Goal: Information Seeking & Learning: Learn about a topic

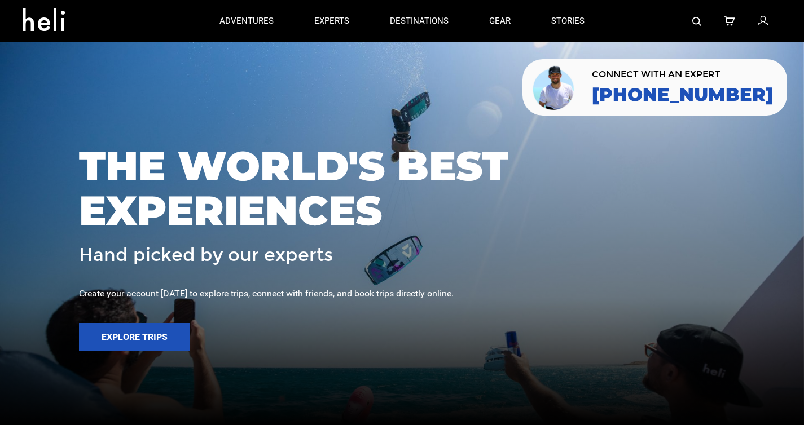
click at [696, 19] on img at bounding box center [696, 21] width 9 height 9
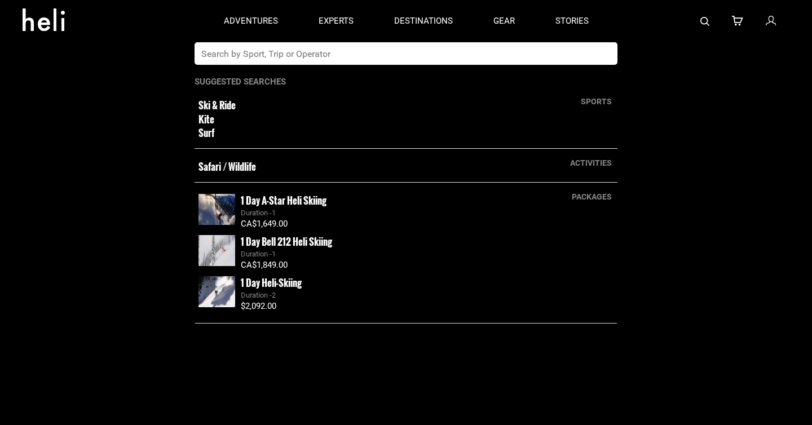
click at [269, 52] on input "text" at bounding box center [395, 53] width 400 height 23
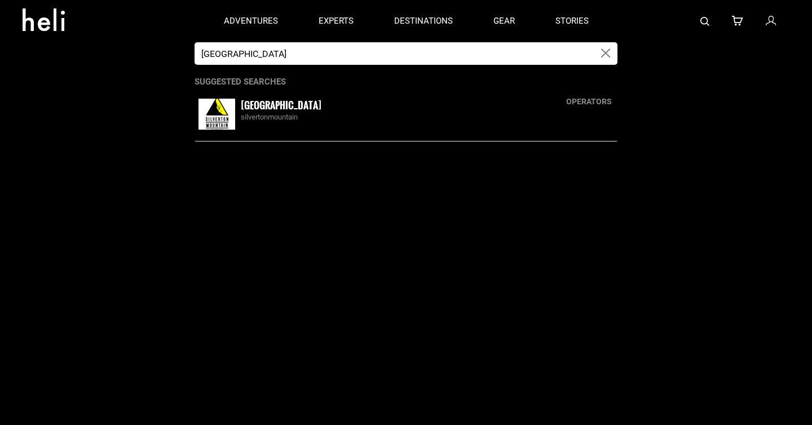
type input "[GEOGRAPHIC_DATA]"
click at [279, 106] on small "[GEOGRAPHIC_DATA]" at bounding box center [281, 105] width 81 height 14
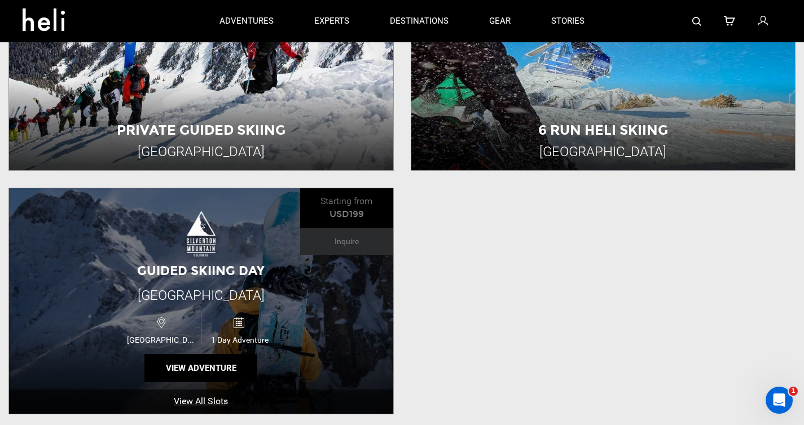
scroll to position [465, 0]
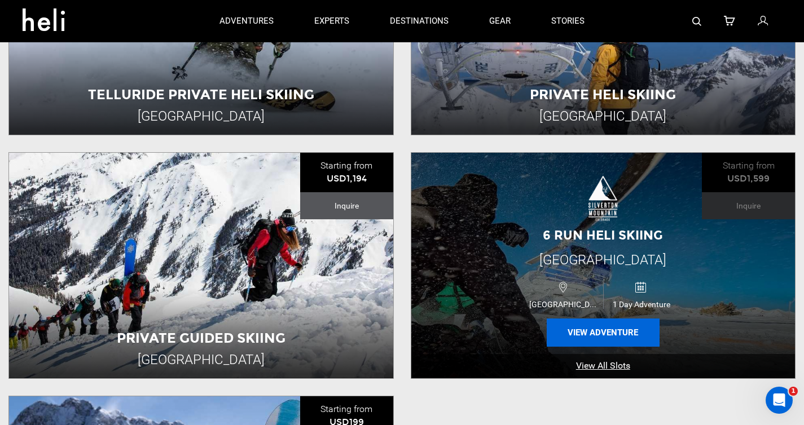
click at [588, 332] on button "View Adventure" at bounding box center [602, 333] width 113 height 28
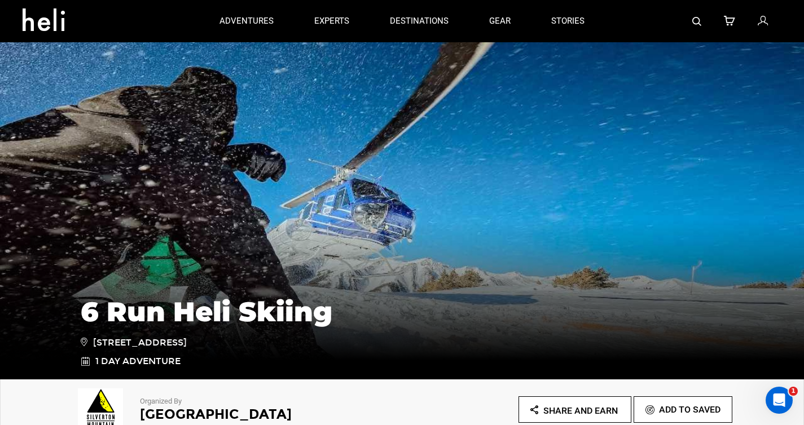
click at [440, 393] on div "Organized By [GEOGRAPHIC_DATA] Share and Earn Add To Saved" at bounding box center [402, 407] width 660 height 45
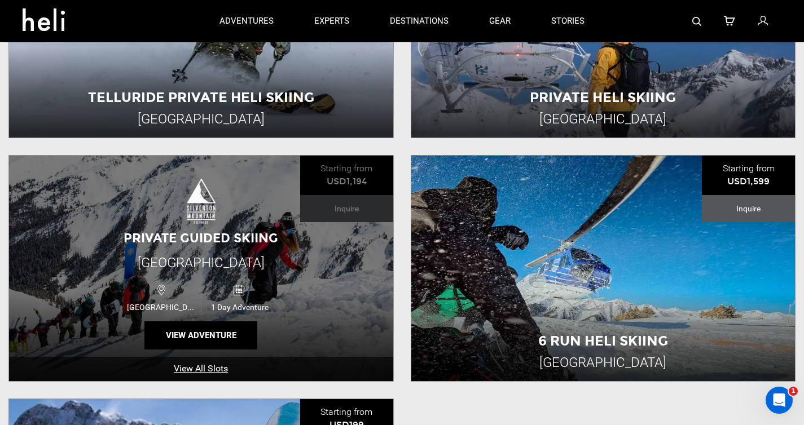
scroll to position [449, 0]
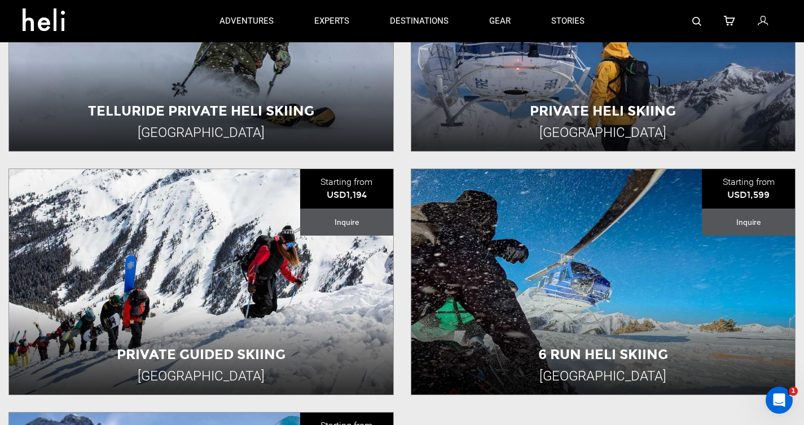
click at [406, 166] on div "Telluride Private Heli Skiing [GEOGRAPHIC_DATA] Starting from USD24,593 Inquire…" at bounding box center [402, 313] width 804 height 776
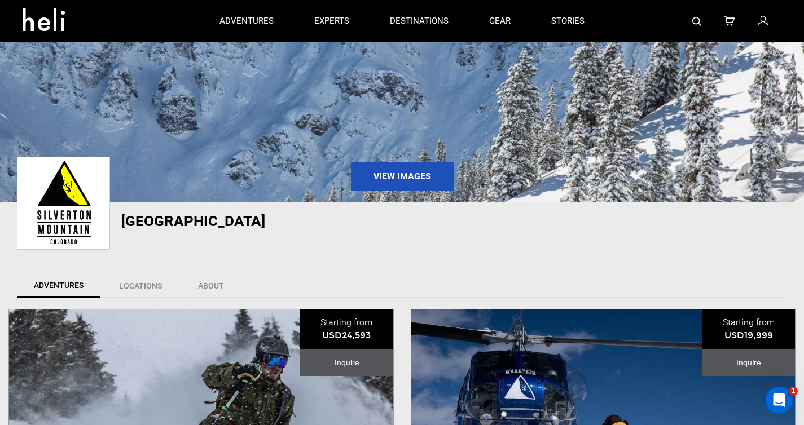
scroll to position [0, 0]
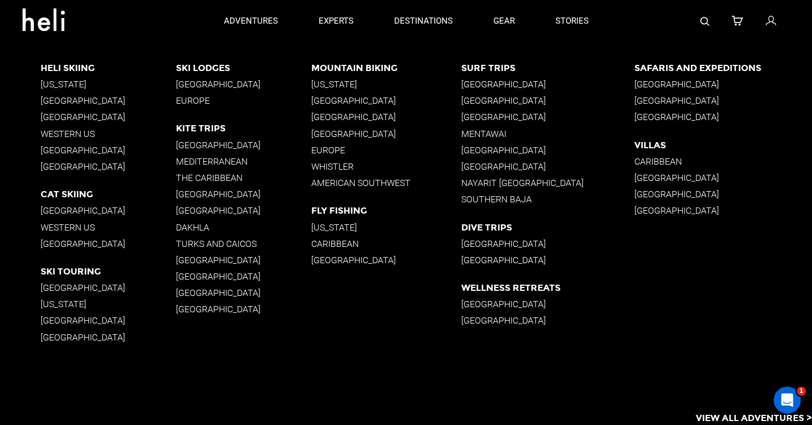
click at [49, 134] on p "Western US" at bounding box center [108, 134] width 135 height 11
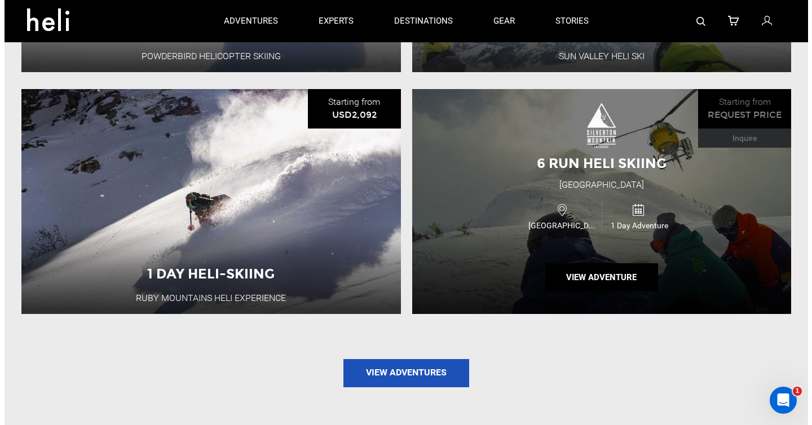
scroll to position [1018, 0]
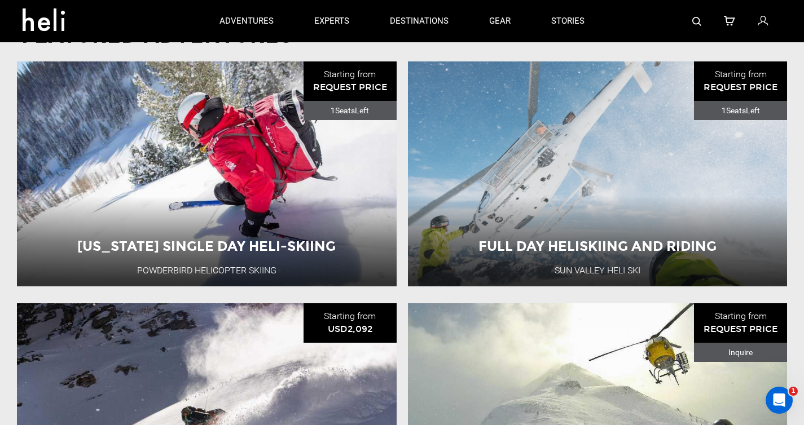
click at [696, 18] on img at bounding box center [696, 21] width 9 height 9
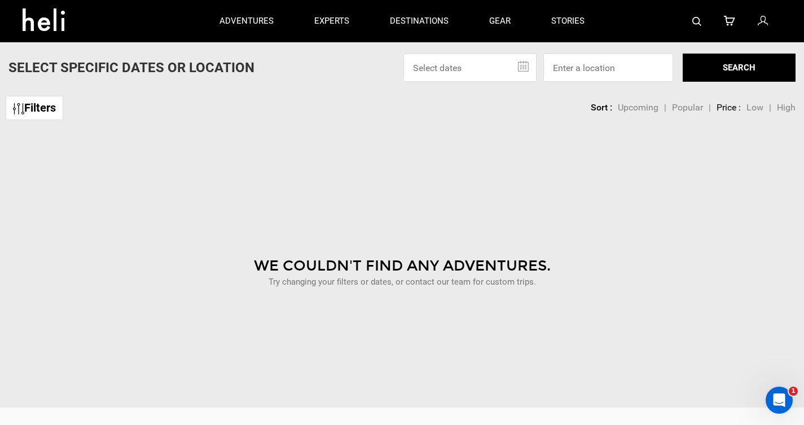
click at [697, 21] on img at bounding box center [696, 21] width 9 height 9
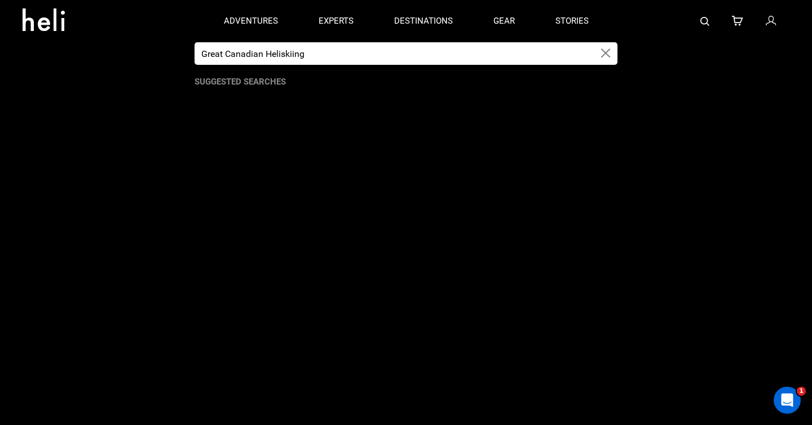
click at [284, 55] on input "Great Canadian Heliskiing" at bounding box center [395, 53] width 400 height 23
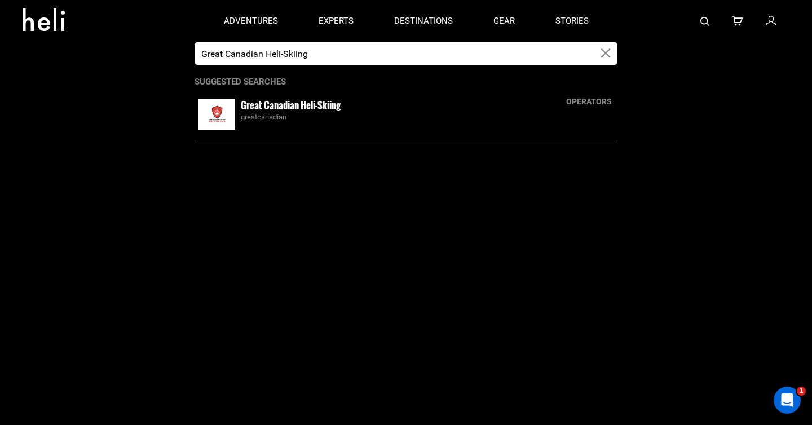
type input "Great Canadian Heli-Skiing"
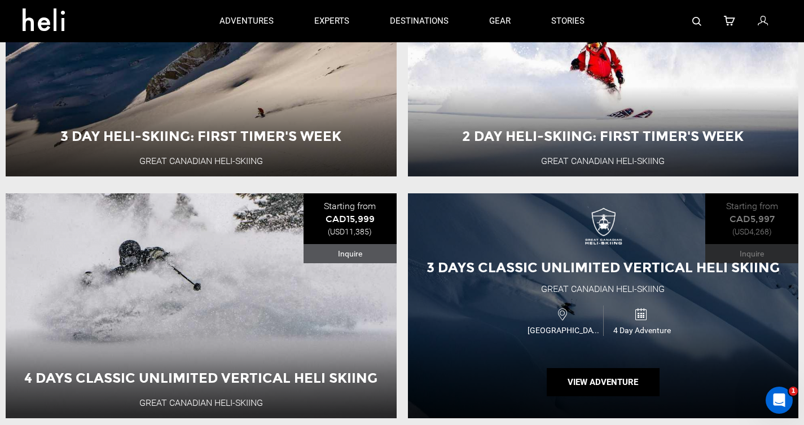
scroll to position [175, 0]
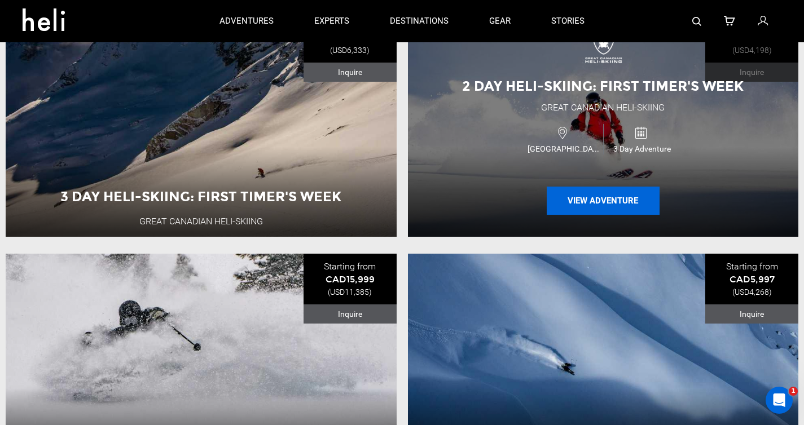
click at [603, 210] on button "View Adventure" at bounding box center [602, 201] width 113 height 28
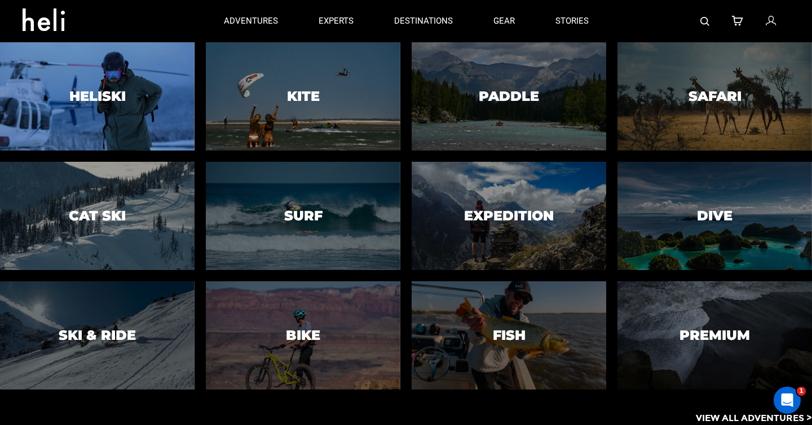
click at [175, 123] on div at bounding box center [97, 96] width 199 height 111
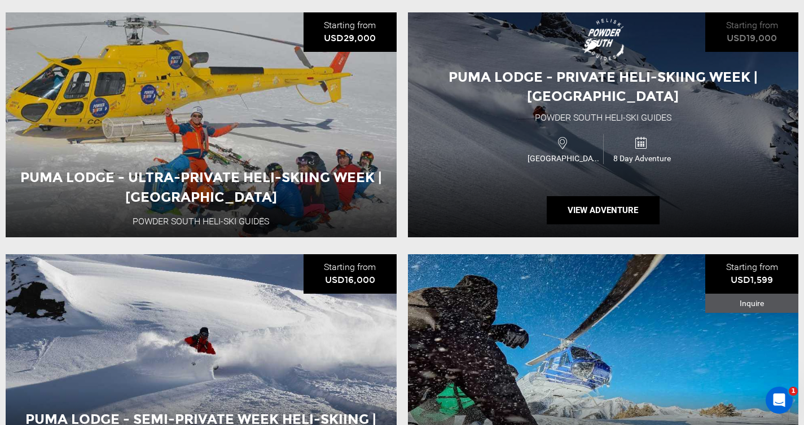
scroll to position [2829, 0]
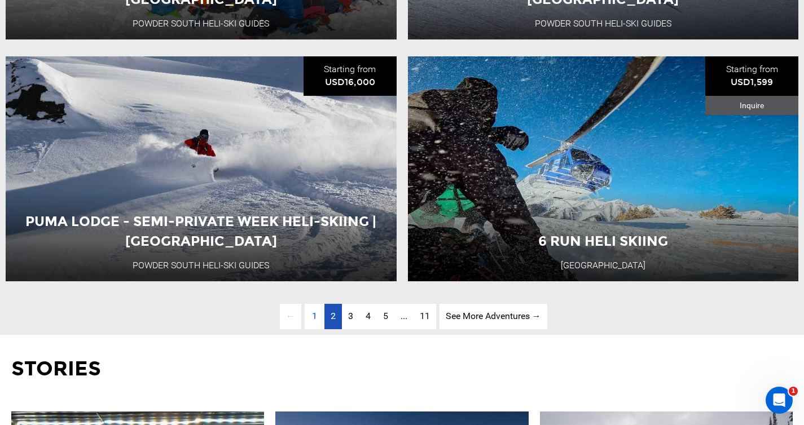
click at [335, 329] on link "page 2" at bounding box center [332, 316] width 17 height 25
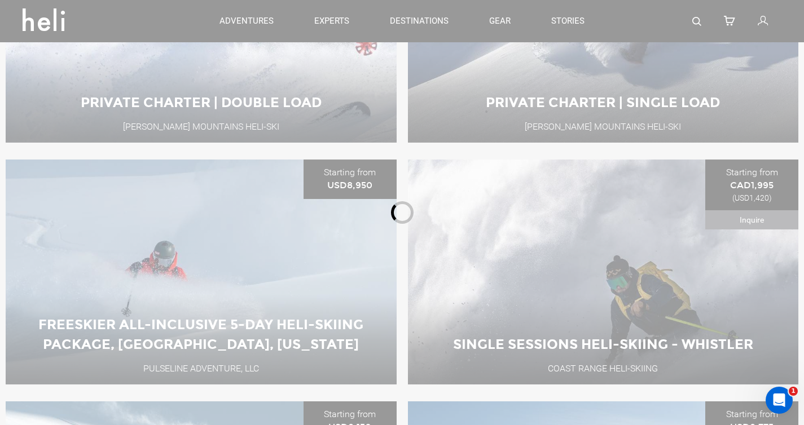
scroll to position [412, 0]
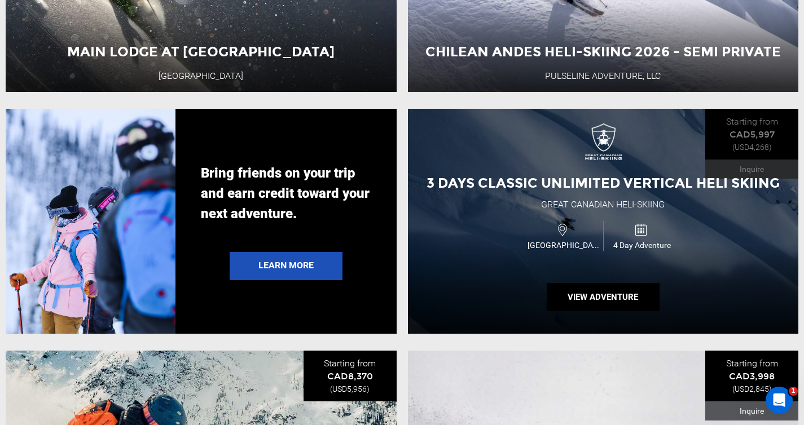
scroll to position [2052, 0]
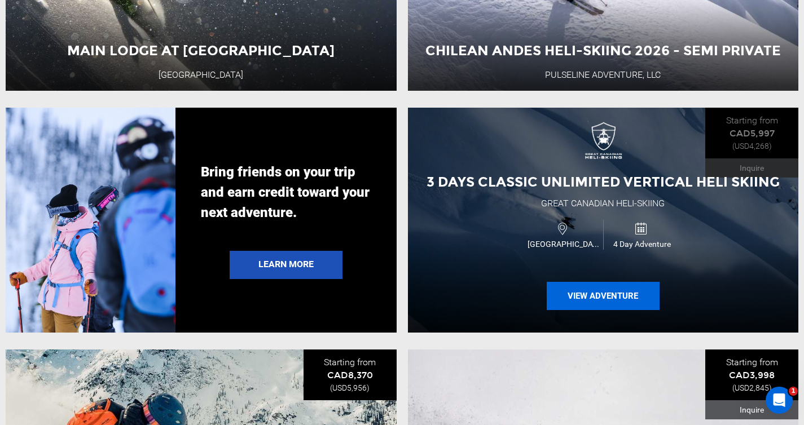
click at [596, 305] on button "View Adventure" at bounding box center [602, 296] width 113 height 28
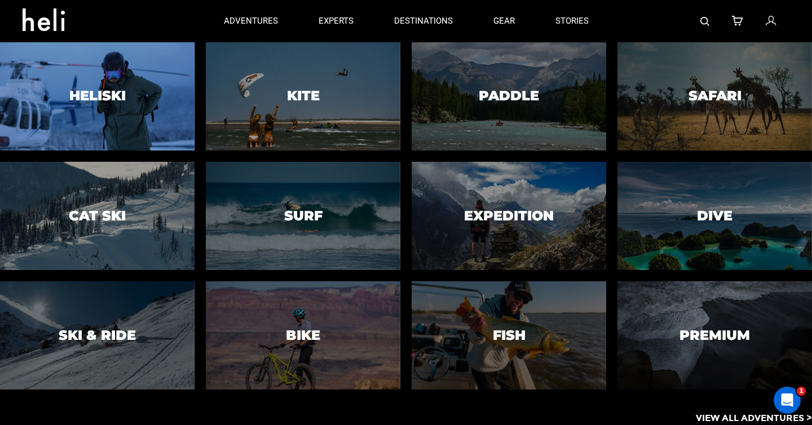
click at [166, 96] on div at bounding box center [97, 96] width 199 height 111
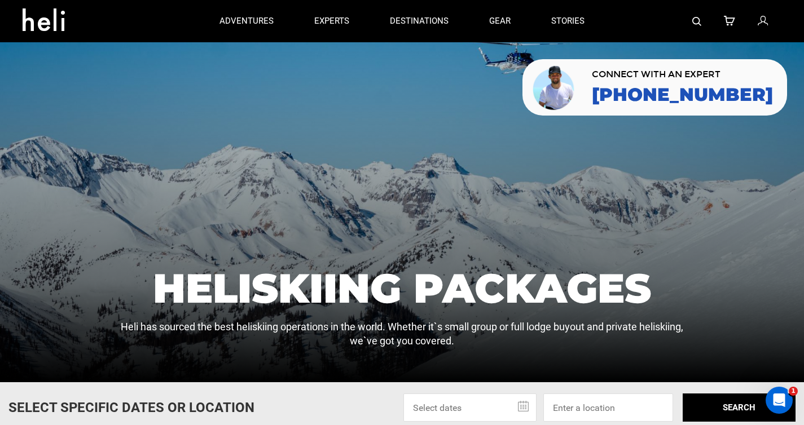
click at [694, 21] on img at bounding box center [696, 21] width 9 height 9
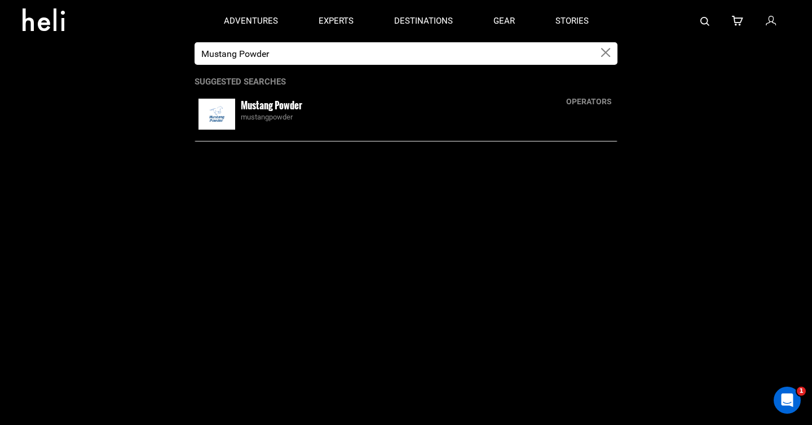
type input "Mustang Powder"
click at [270, 109] on small "Mustang Powder" at bounding box center [271, 105] width 61 height 14
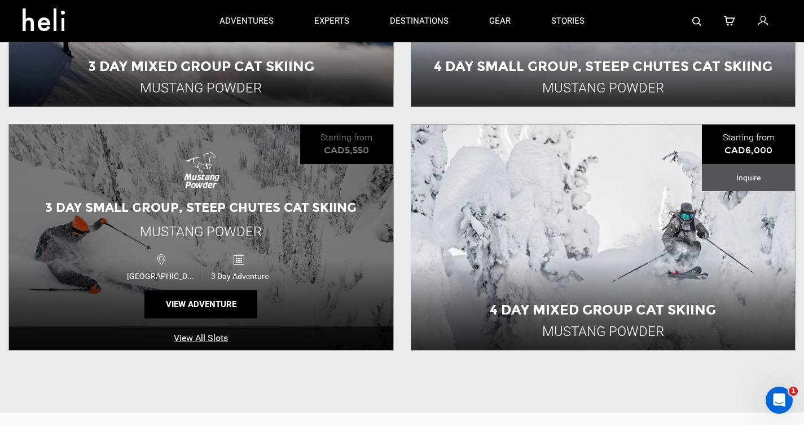
scroll to position [417, 0]
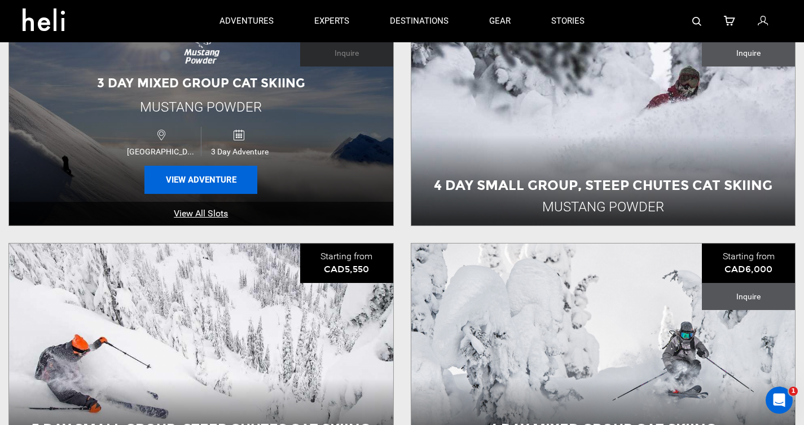
click at [179, 186] on button "View Adventure" at bounding box center [200, 180] width 113 height 28
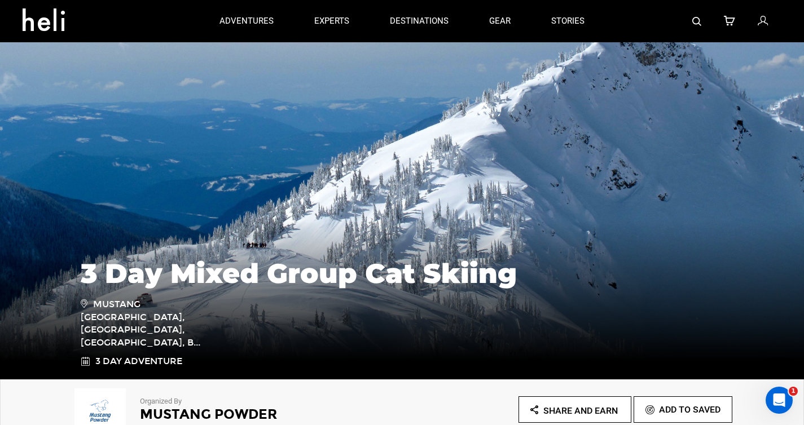
click at [472, 215] on div "3 Day Mixed Group Cat Skiing [GEOGRAPHIC_DATA], [GEOGRAPHIC_DATA], [GEOGRAPHIC_…" at bounding box center [402, 294] width 804 height 169
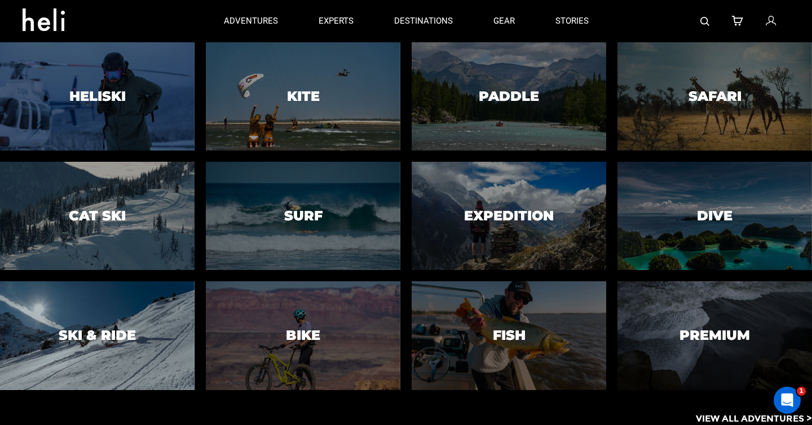
click at [131, 332] on h3 "Ski & Ride" at bounding box center [97, 335] width 77 height 15
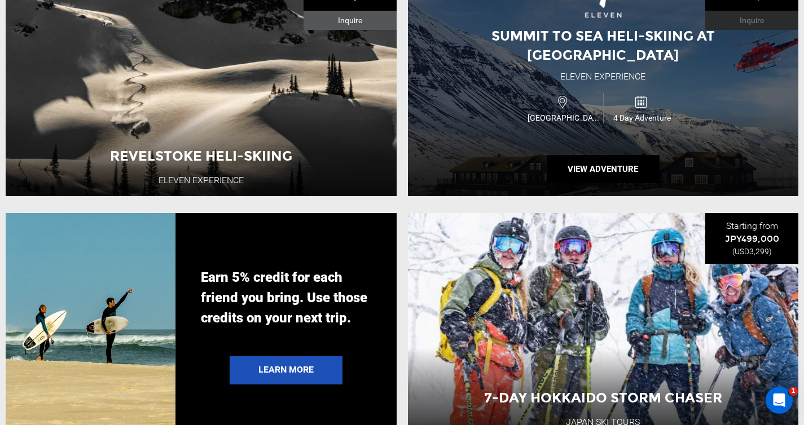
scroll to position [2072, 0]
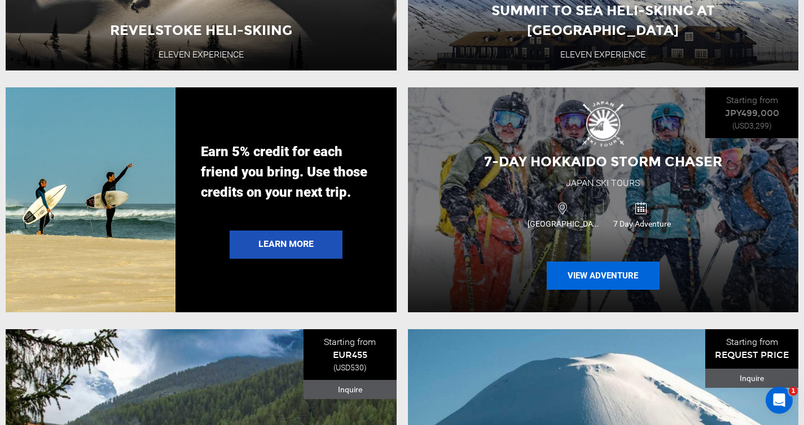
click at [584, 290] on button "View Adventure" at bounding box center [602, 276] width 113 height 28
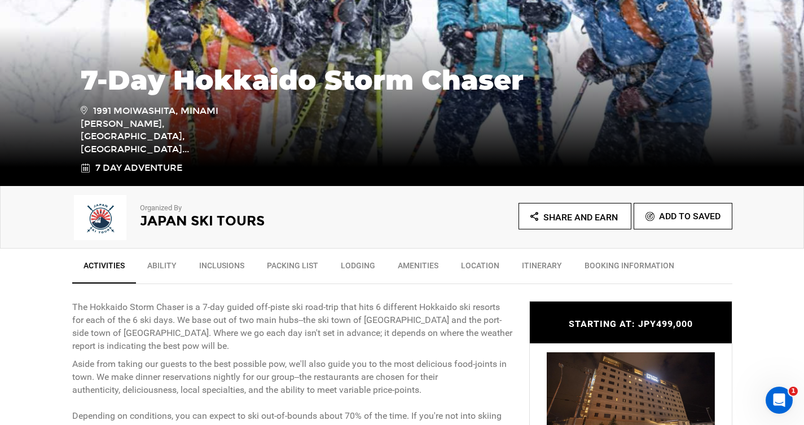
scroll to position [377, 0]
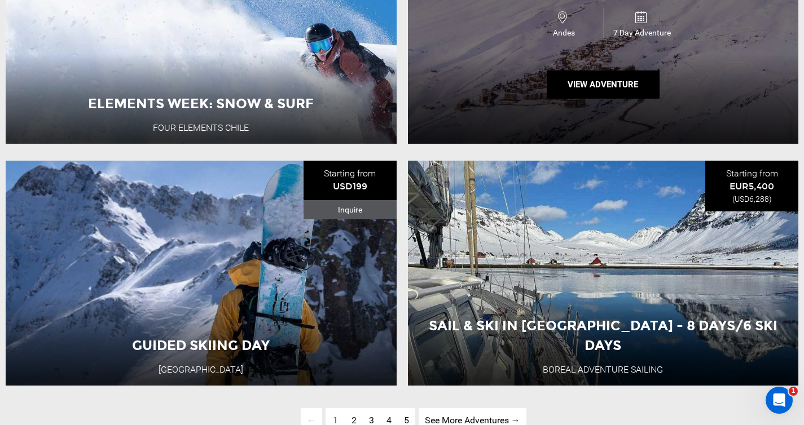
scroll to position [2791, 0]
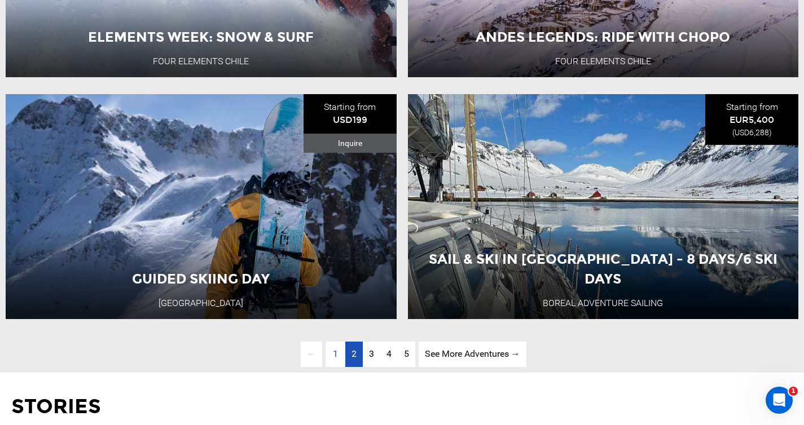
click at [357, 367] on link "page 2" at bounding box center [353, 354] width 17 height 25
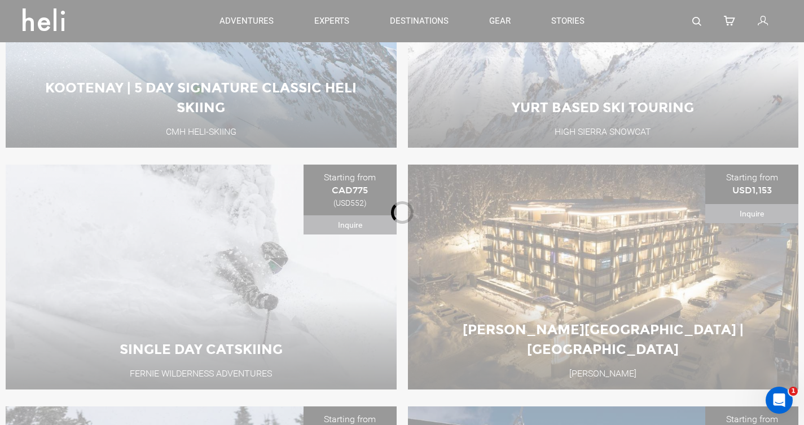
scroll to position [412, 0]
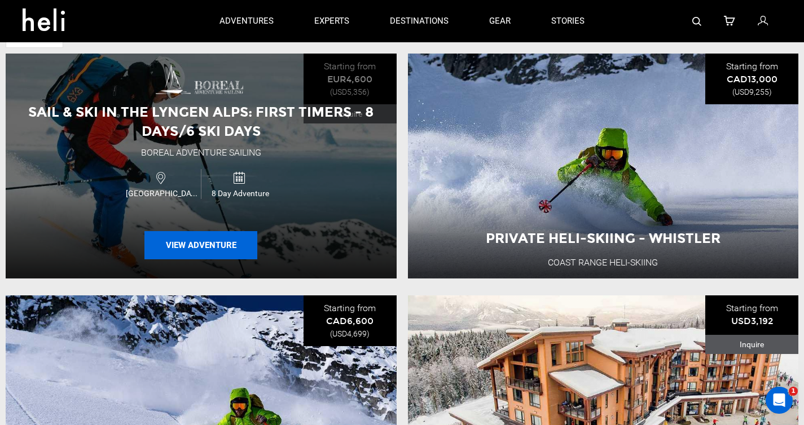
click at [186, 248] on button "View Adventure" at bounding box center [200, 245] width 113 height 28
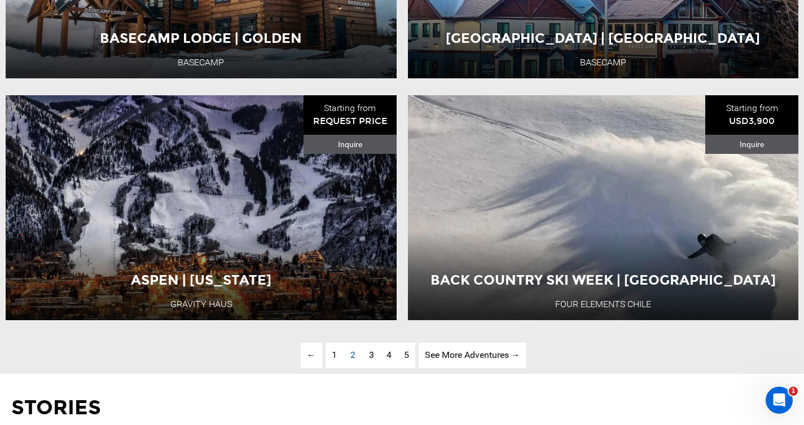
scroll to position [2840, 0]
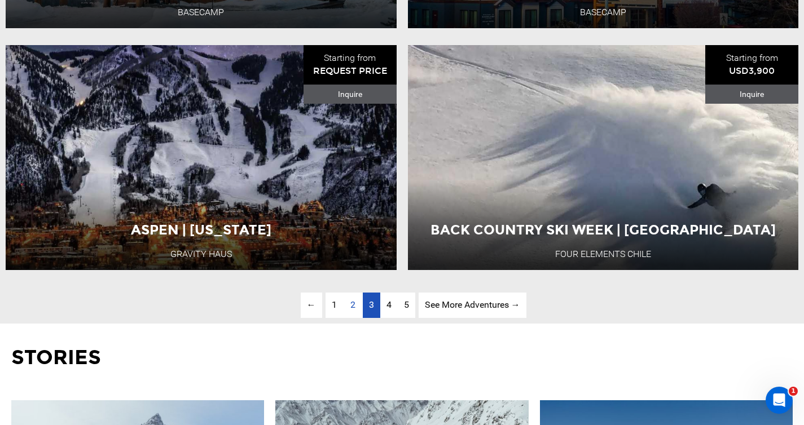
click at [372, 310] on span "3" at bounding box center [371, 304] width 5 height 11
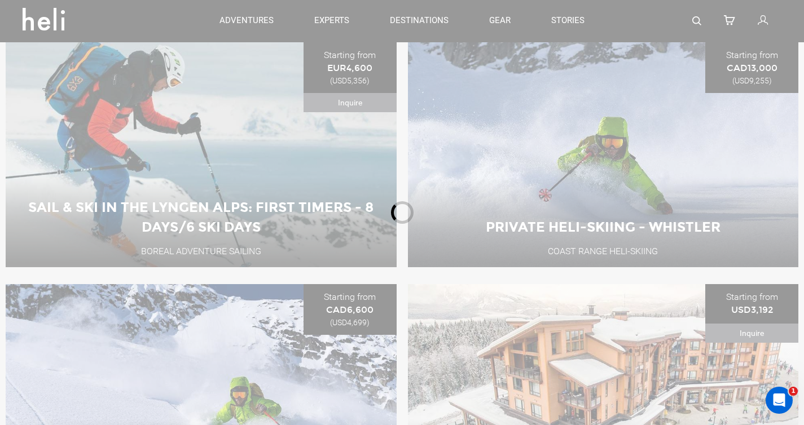
scroll to position [412, 0]
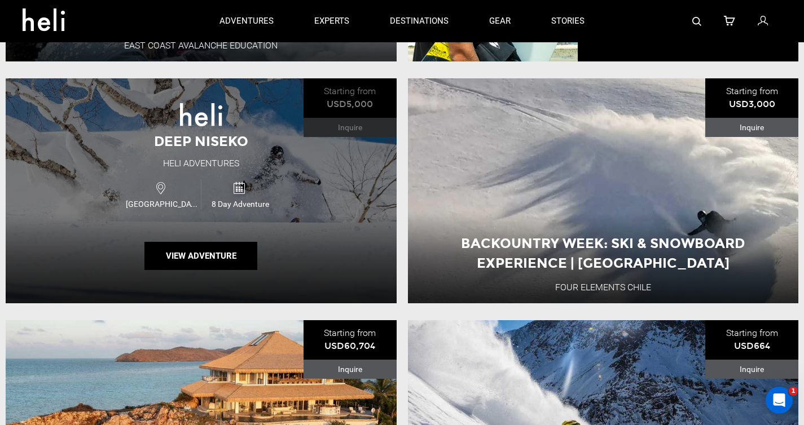
scroll to position [1280, 0]
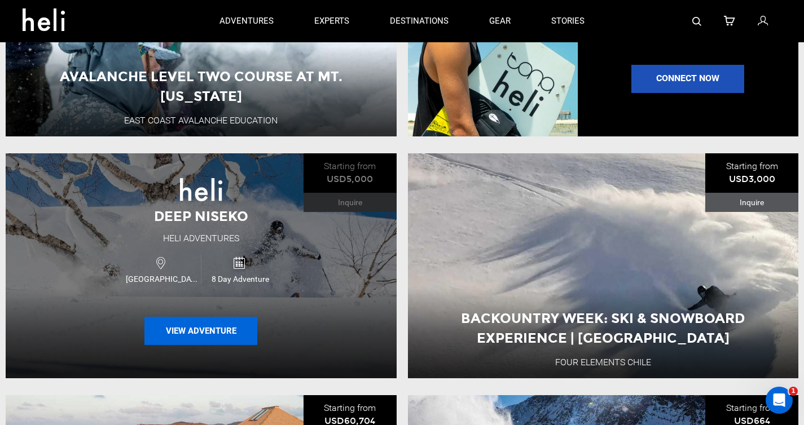
click at [186, 336] on button "View Adventure" at bounding box center [200, 331] width 113 height 28
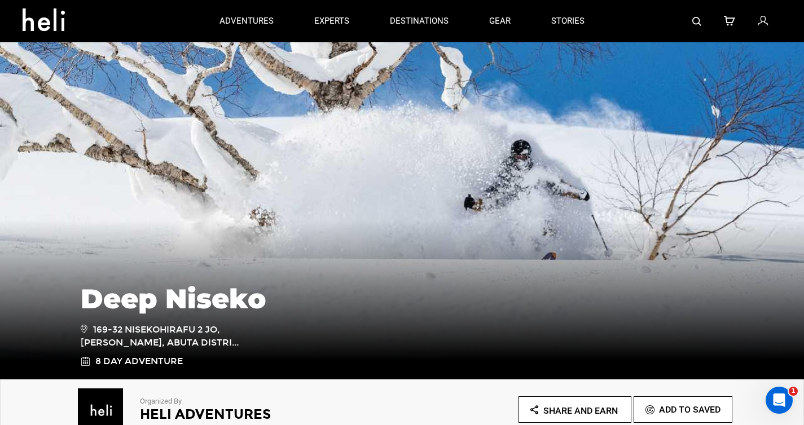
click at [487, 326] on div "Deep Niseko 169-32 Nisekohirafu 2 Jo, [PERSON_NAME], Abuta Distri... 8 Day Adve…" at bounding box center [402, 320] width 660 height 96
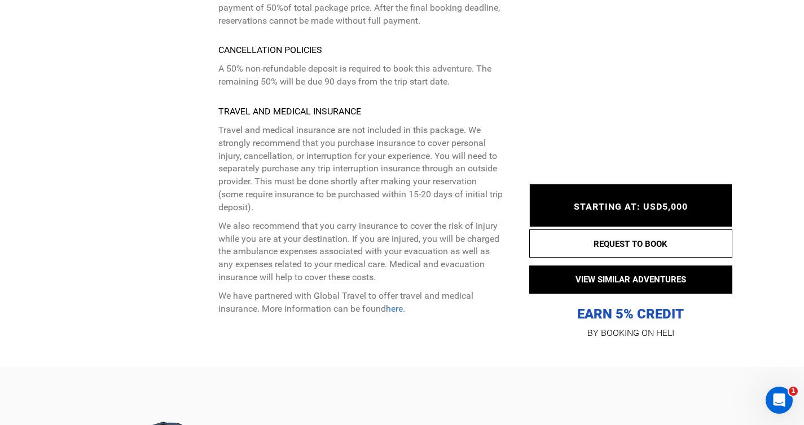
scroll to position [5201, 0]
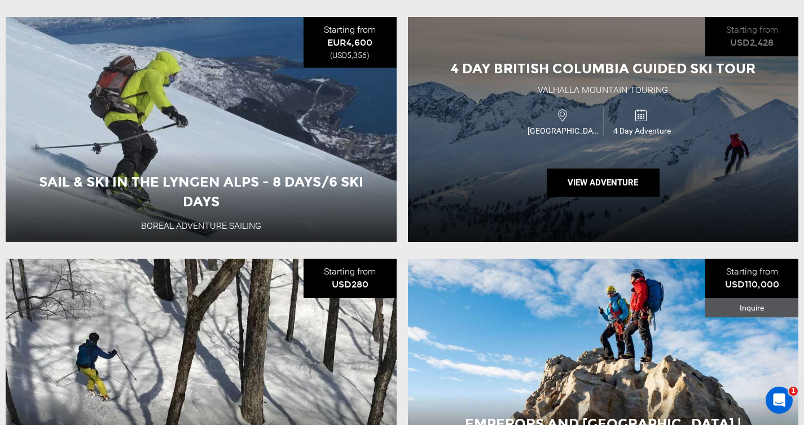
scroll to position [2830, 0]
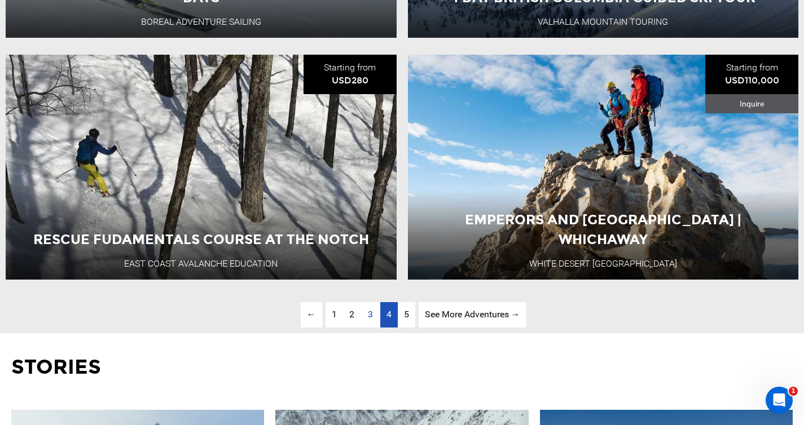
click at [388, 320] on span "4" at bounding box center [388, 314] width 5 height 11
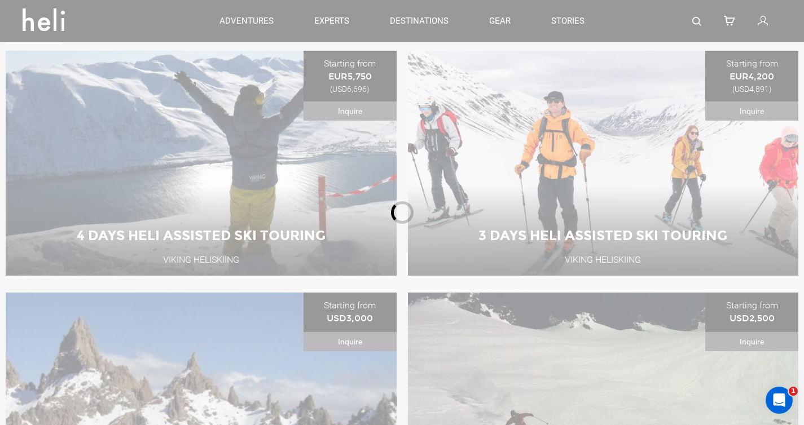
scroll to position [412, 0]
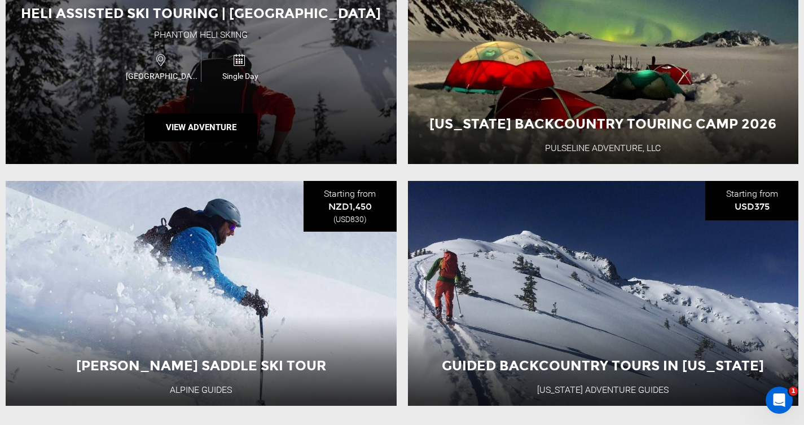
scroll to position [2826, 0]
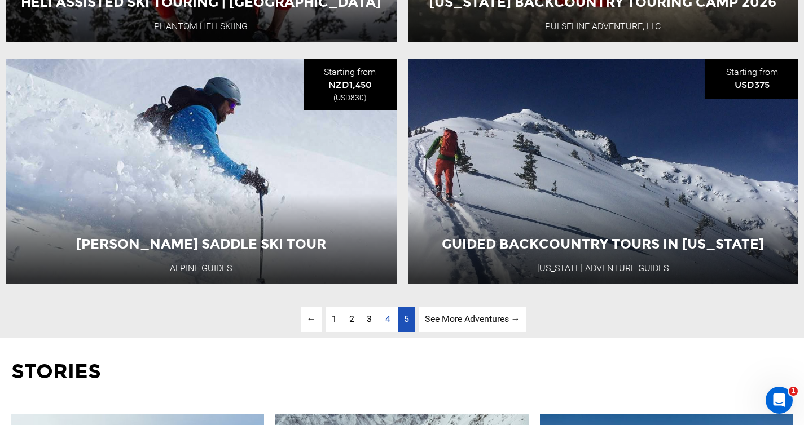
click at [404, 324] on span "5" at bounding box center [406, 319] width 5 height 11
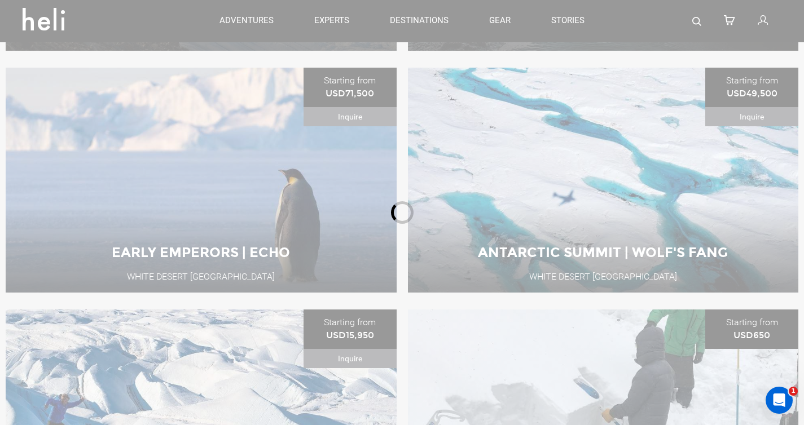
scroll to position [412, 0]
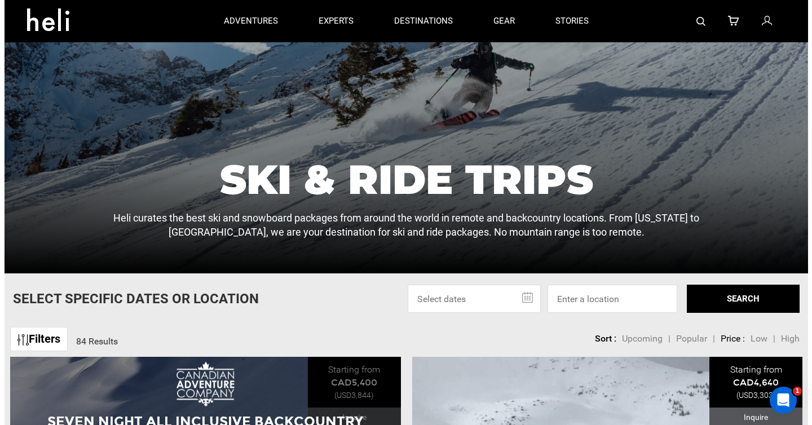
scroll to position [12, 0]
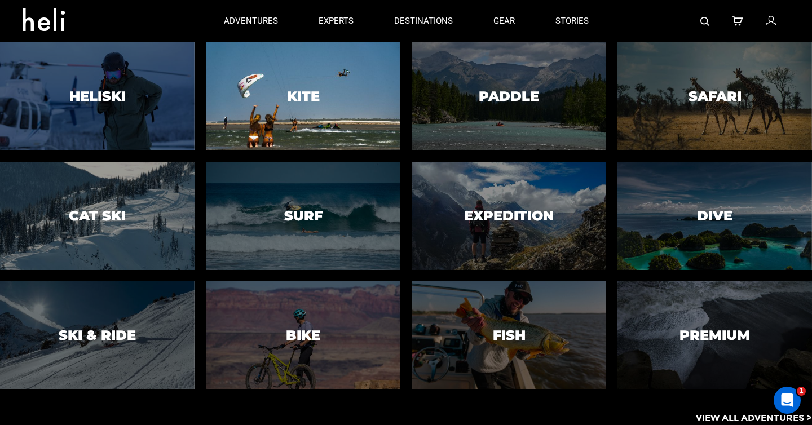
click at [260, 84] on div at bounding box center [303, 96] width 199 height 111
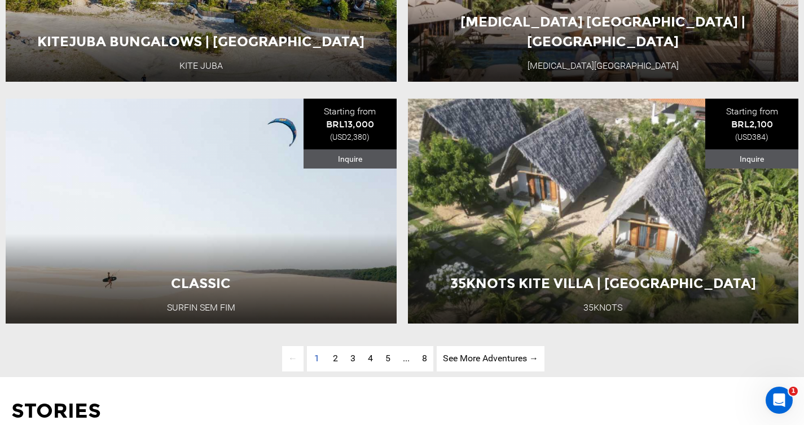
scroll to position [2848, 0]
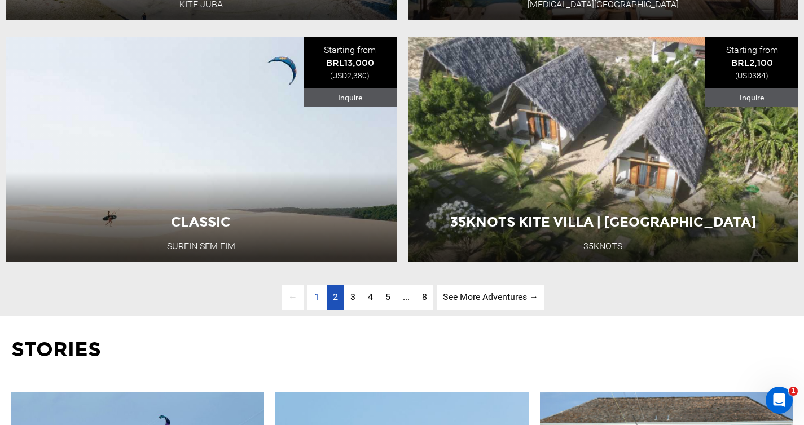
click at [333, 310] on link "page 2" at bounding box center [335, 297] width 17 height 25
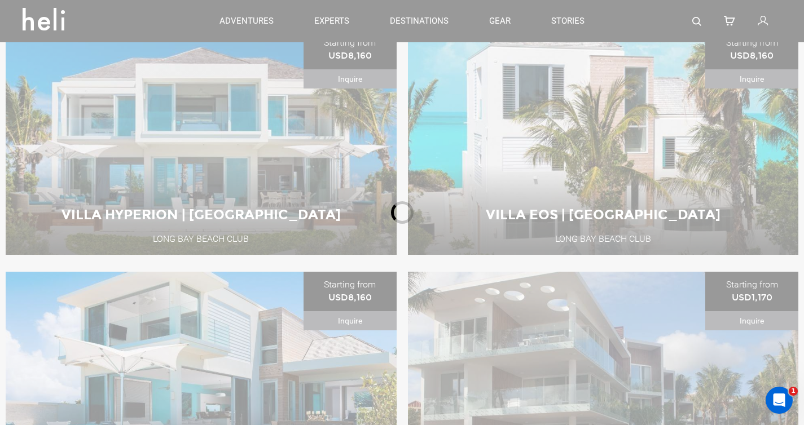
scroll to position [412, 0]
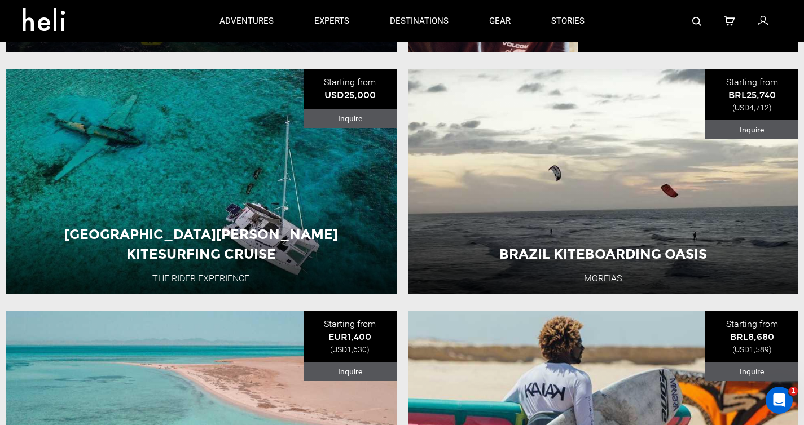
scroll to position [1359, 0]
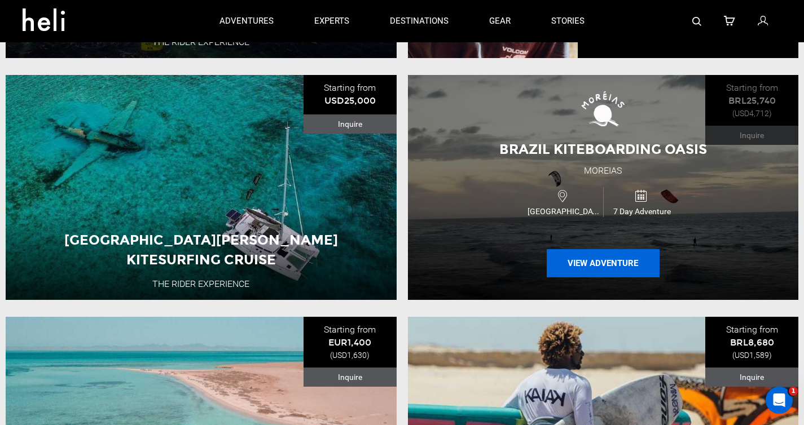
click at [587, 270] on button "View Adventure" at bounding box center [602, 263] width 113 height 28
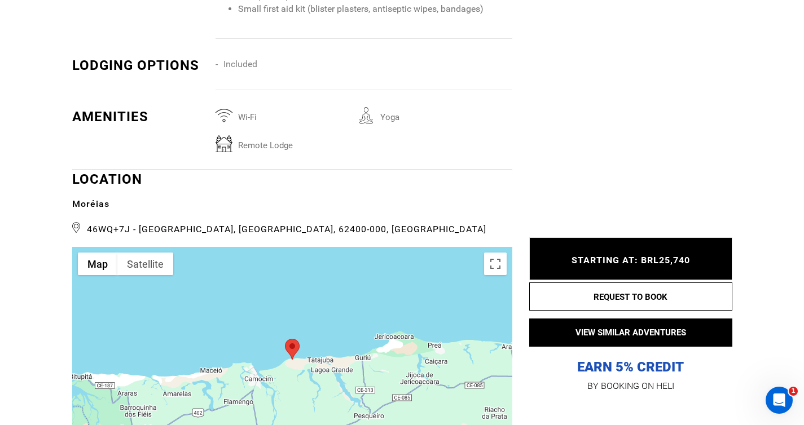
scroll to position [1874, 0]
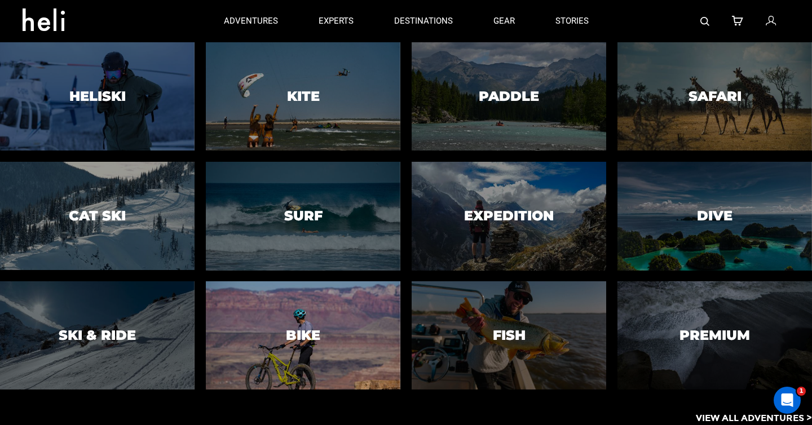
click at [299, 360] on div at bounding box center [303, 335] width 199 height 111
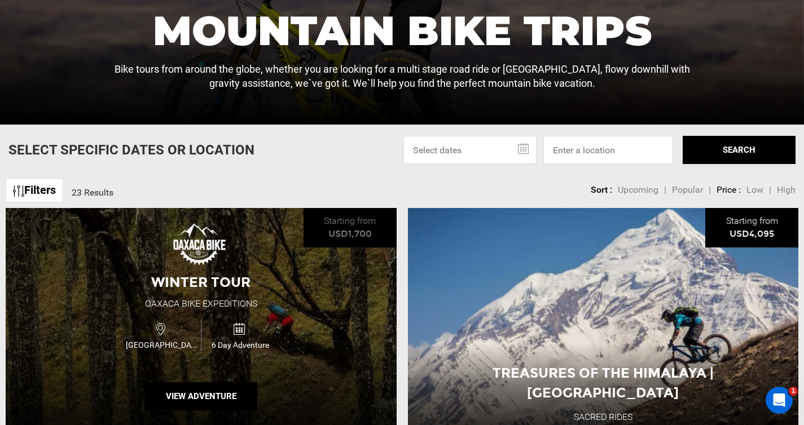
scroll to position [351, 0]
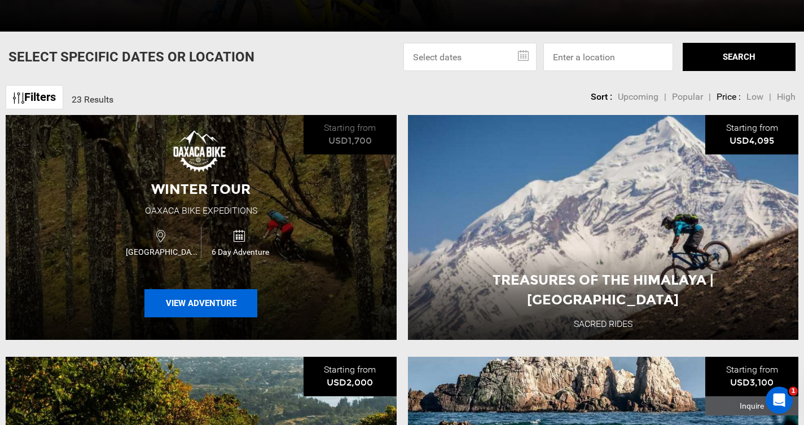
click at [198, 297] on button "View Adventure" at bounding box center [200, 303] width 113 height 28
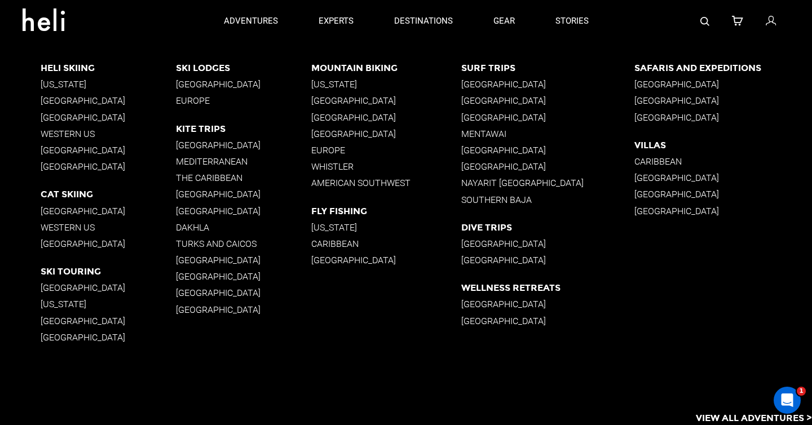
click at [342, 167] on p "Whistler" at bounding box center [386, 166] width 150 height 11
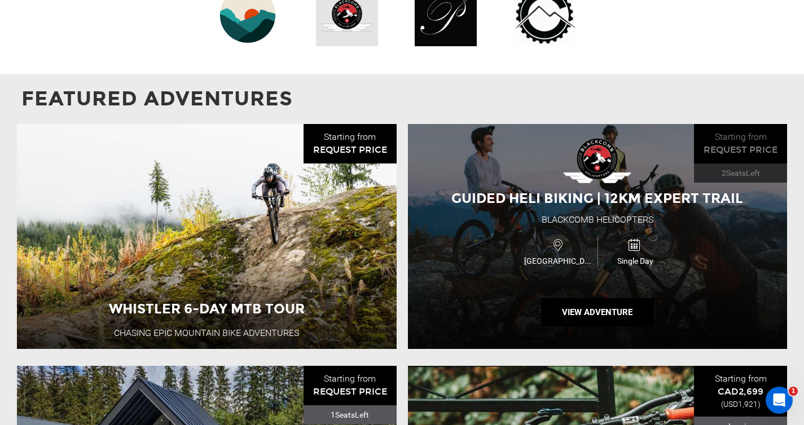
scroll to position [1236, 0]
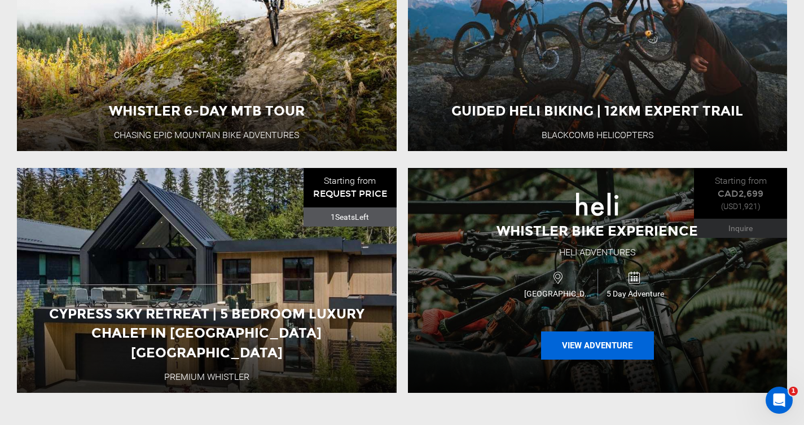
click at [592, 351] on button "View Adventure" at bounding box center [597, 346] width 113 height 28
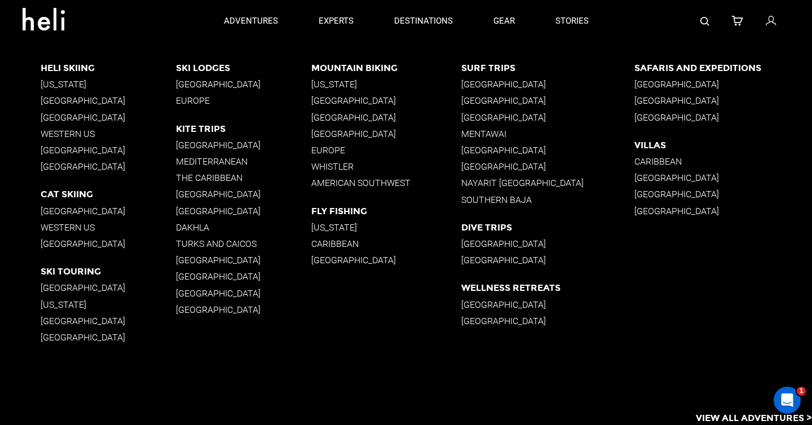
click at [487, 84] on p "[GEOGRAPHIC_DATA]" at bounding box center [547, 84] width 173 height 11
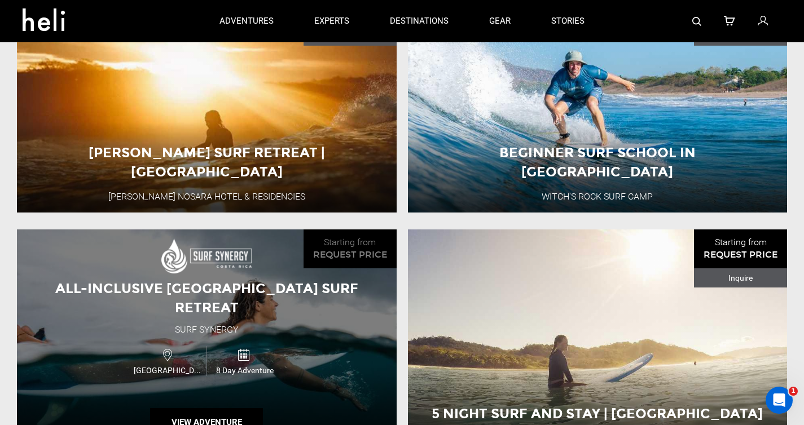
scroll to position [974, 0]
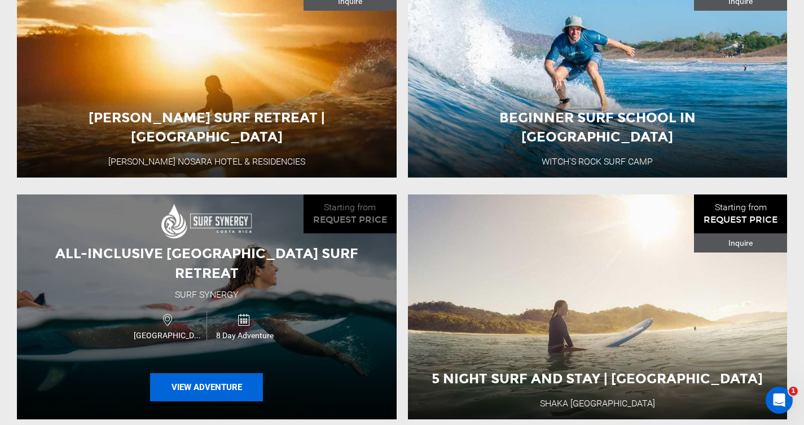
click at [196, 385] on button "View Adventure" at bounding box center [206, 387] width 113 height 28
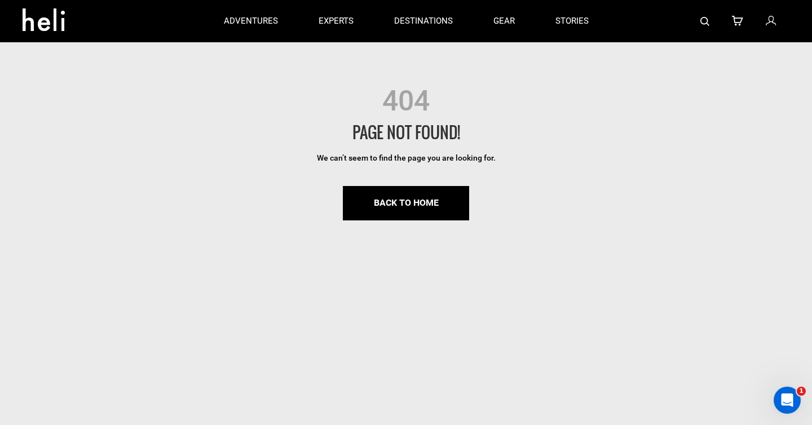
click at [523, 118] on div "404" at bounding box center [406, 101] width 812 height 40
click at [703, 21] on img at bounding box center [704, 21] width 9 height 9
click at [709, 17] on img at bounding box center [704, 21] width 9 height 9
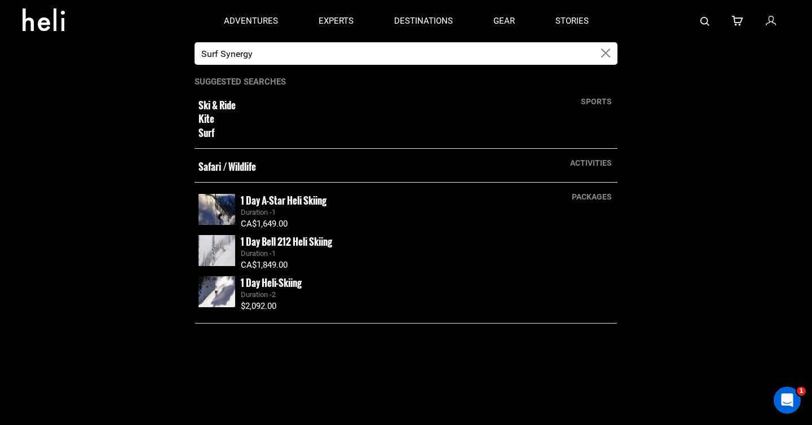
type input "Surf Synergy"
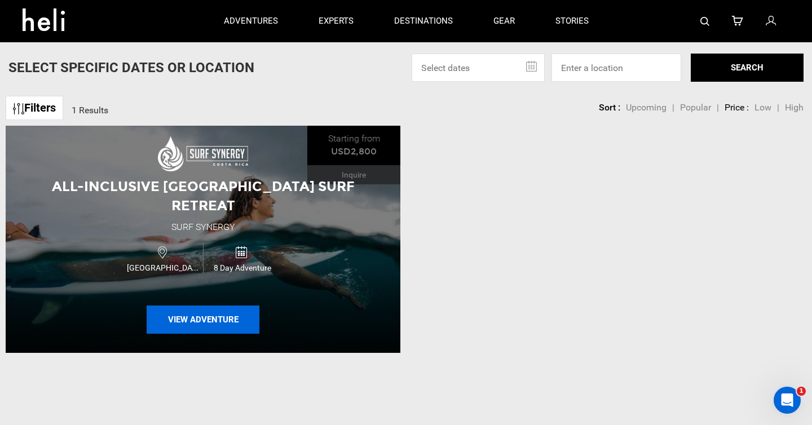
click at [195, 320] on button "View Adventure" at bounding box center [203, 320] width 113 height 28
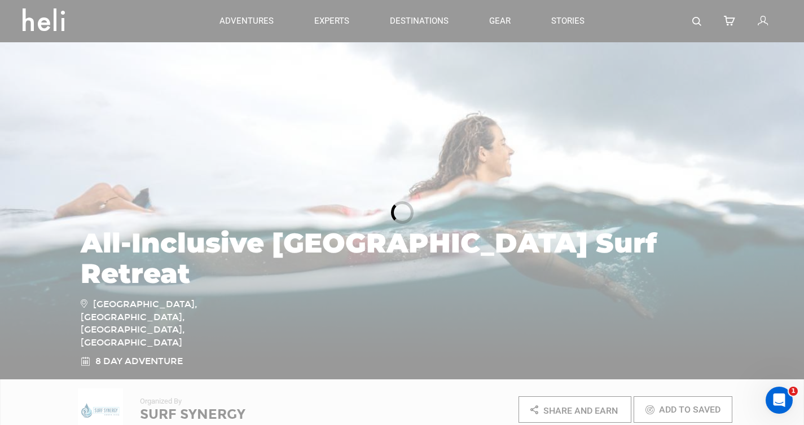
click at [513, 341] on div at bounding box center [402, 212] width 804 height 425
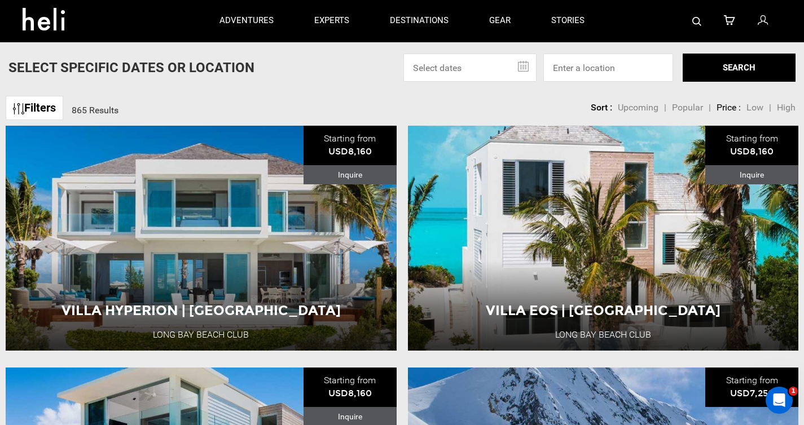
click at [311, 81] on div "Select Specific Dates Or Location [DATE] Su Mo Tu We Th Fr Sa 28 29 30 1 2 3 4 …" at bounding box center [402, 68] width 804 height 28
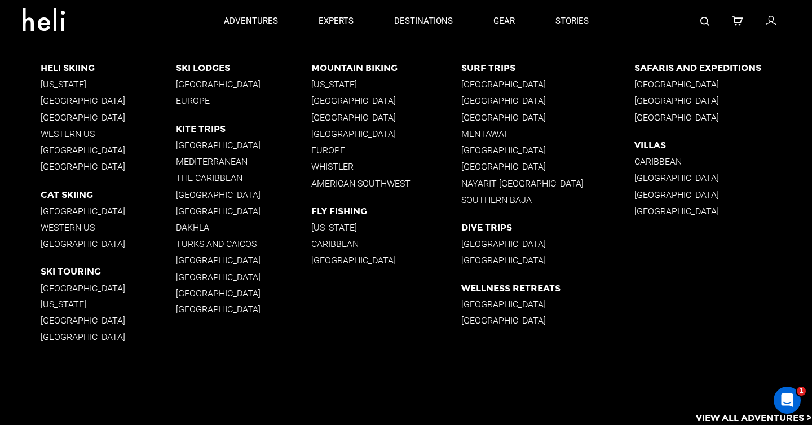
click at [55, 246] on p "[GEOGRAPHIC_DATA]" at bounding box center [108, 244] width 135 height 11
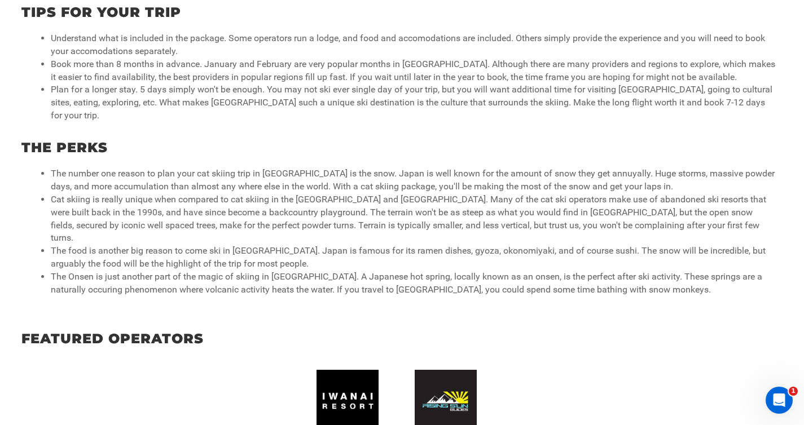
scroll to position [968, 0]
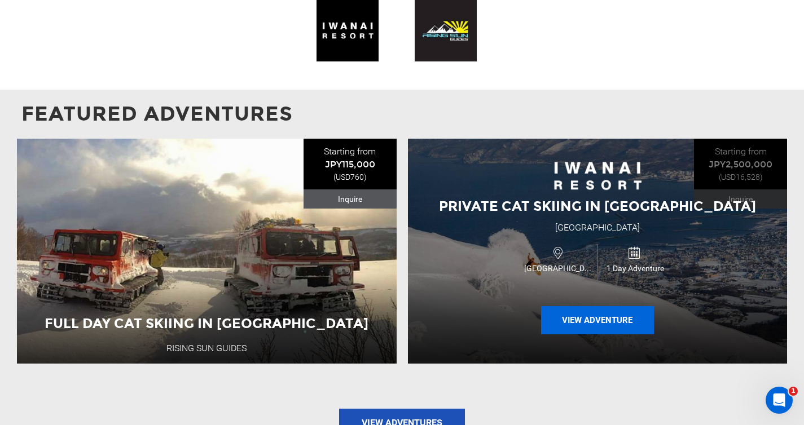
click at [596, 306] on button "View Adventure" at bounding box center [597, 320] width 113 height 28
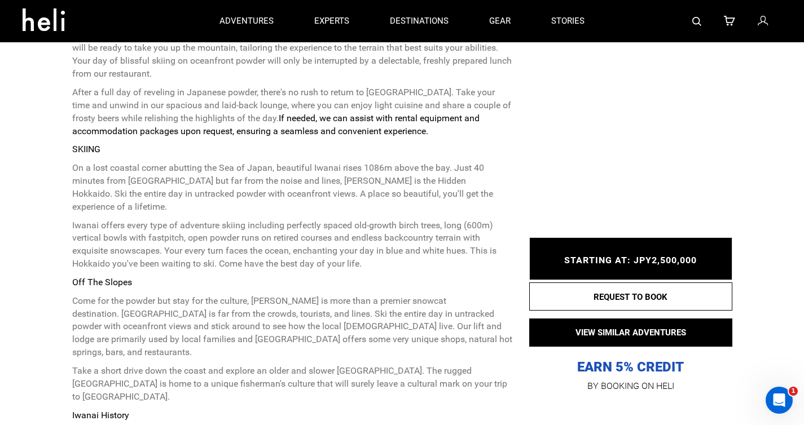
scroll to position [375, 0]
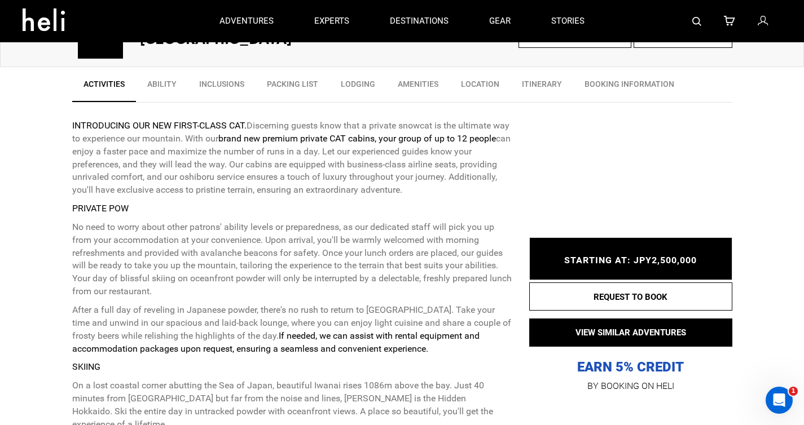
click at [201, 45] on h2 "Iwanai Resort" at bounding box center [255, 39] width 231 height 15
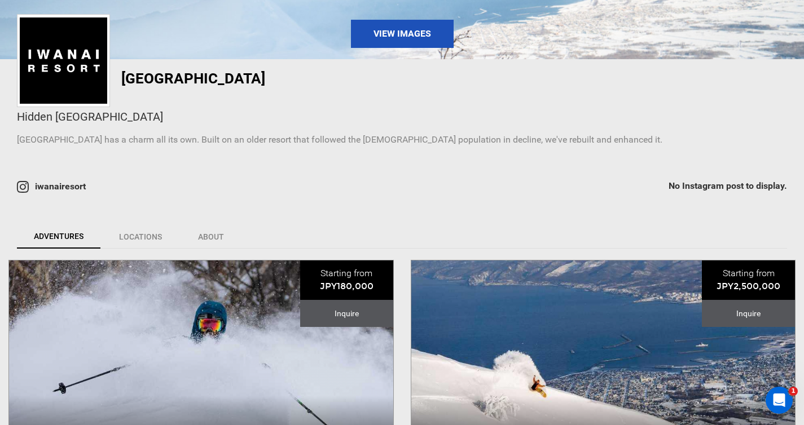
scroll to position [426, 0]
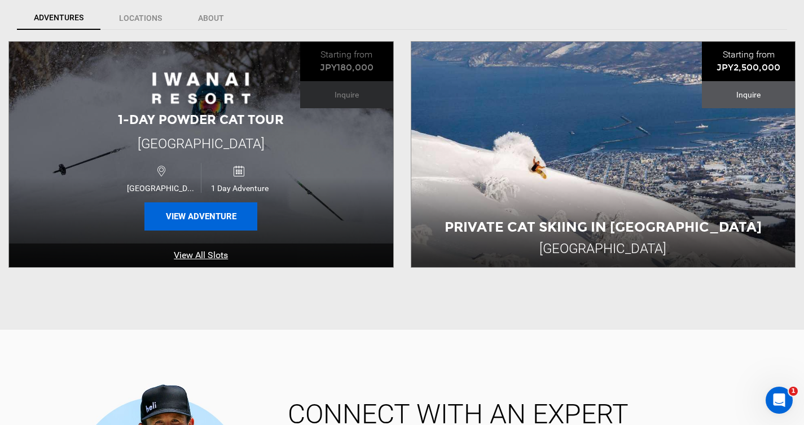
click at [218, 224] on button "View Adventure" at bounding box center [200, 216] width 113 height 28
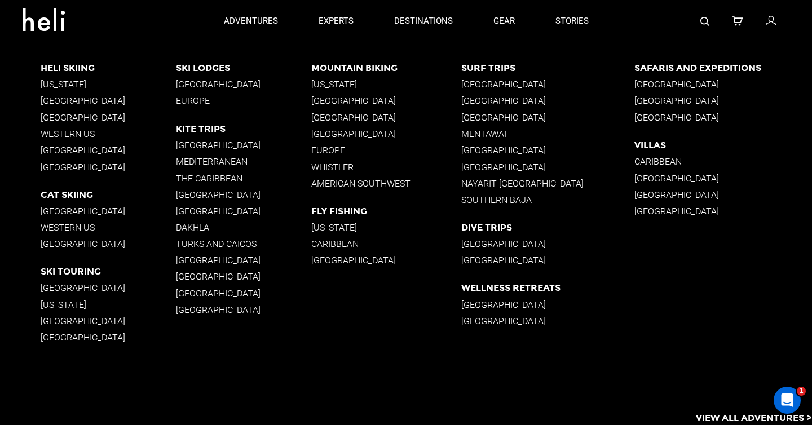
click at [199, 146] on p "[GEOGRAPHIC_DATA]" at bounding box center [243, 145] width 135 height 11
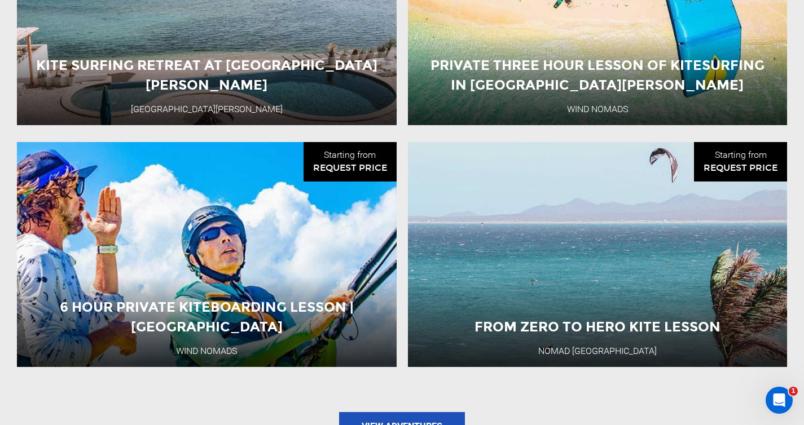
scroll to position [1132, 0]
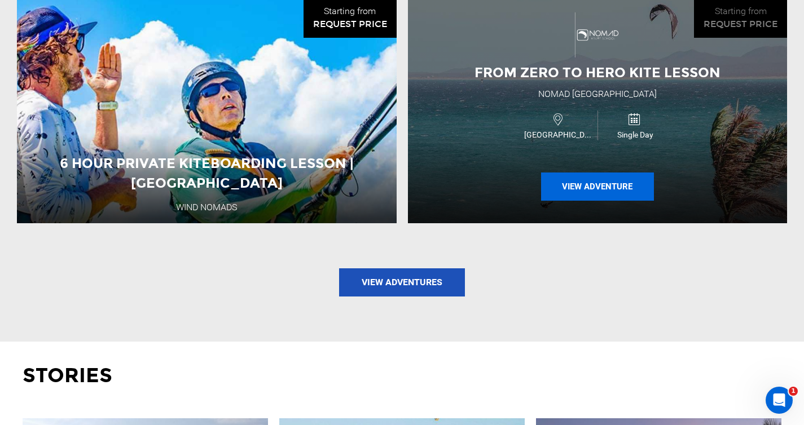
click at [587, 175] on button "View Adventure" at bounding box center [597, 187] width 113 height 28
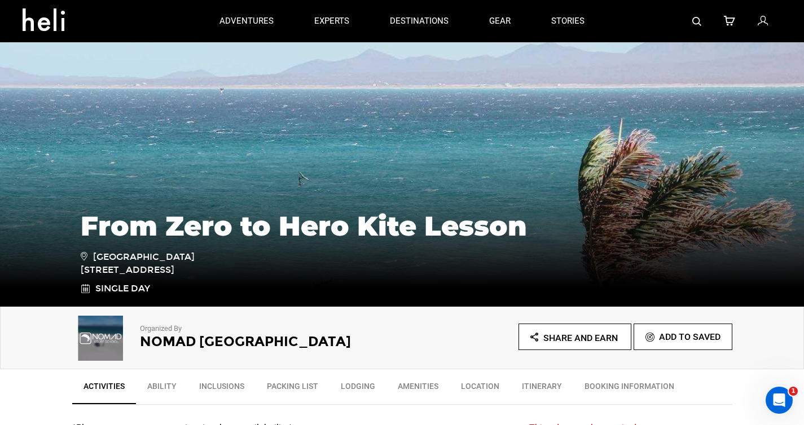
scroll to position [74, 0]
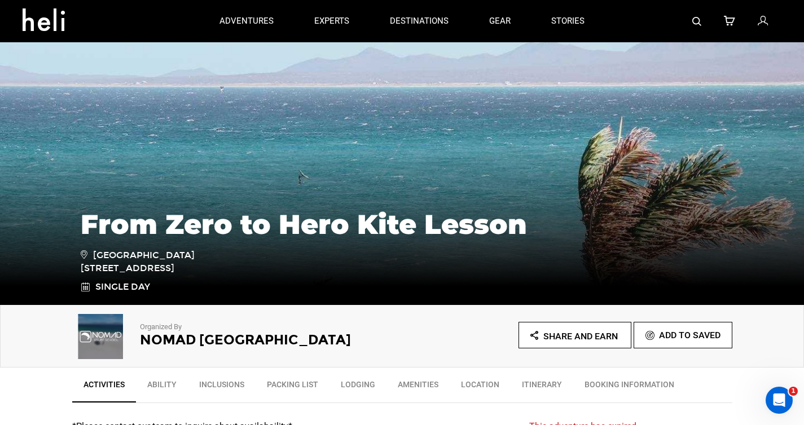
click at [271, 340] on h2 "Nomad Kitesurf School" at bounding box center [255, 340] width 231 height 15
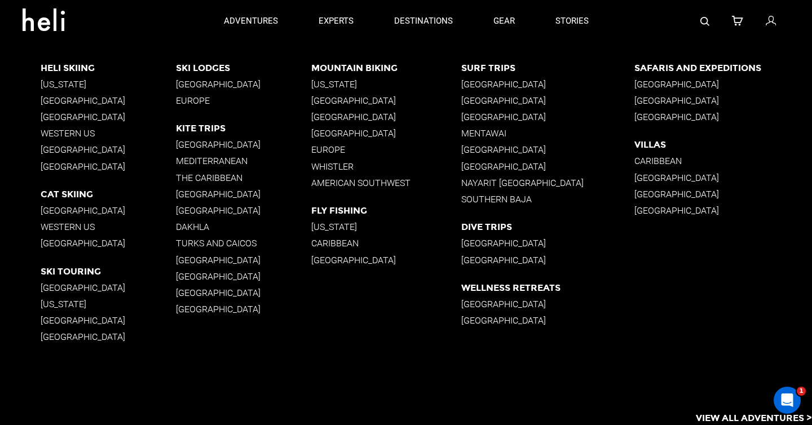
click at [494, 118] on p "[GEOGRAPHIC_DATA]" at bounding box center [547, 117] width 173 height 11
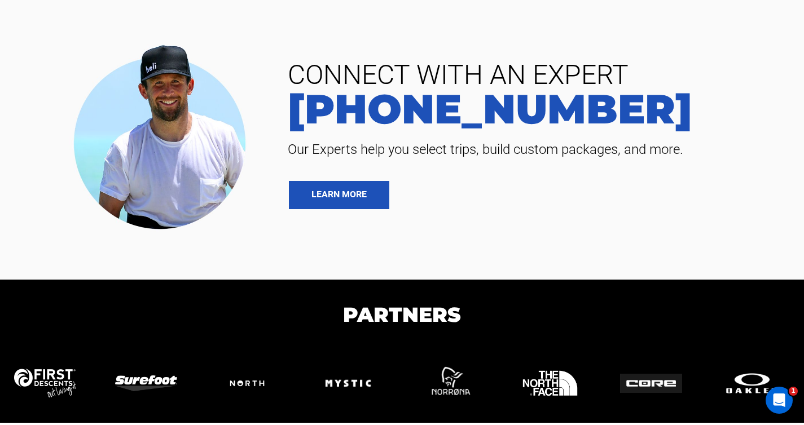
scroll to position [2450, 0]
